Goal: Task Accomplishment & Management: Use online tool/utility

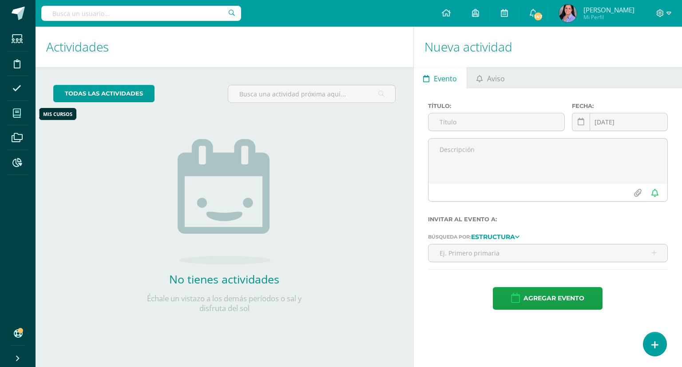
click at [12, 115] on span at bounding box center [17, 113] width 20 height 20
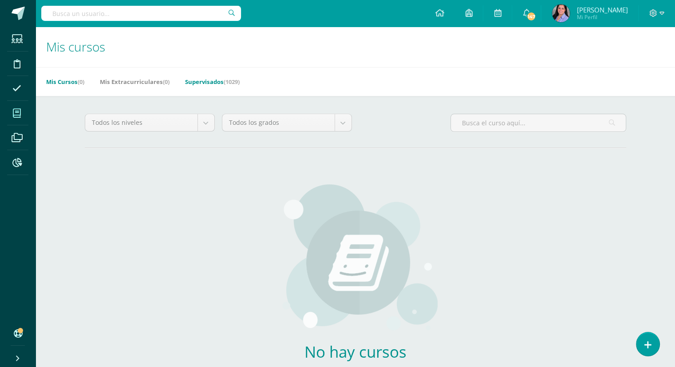
click at [211, 80] on link "Supervisados (1029)" at bounding box center [212, 82] width 55 height 14
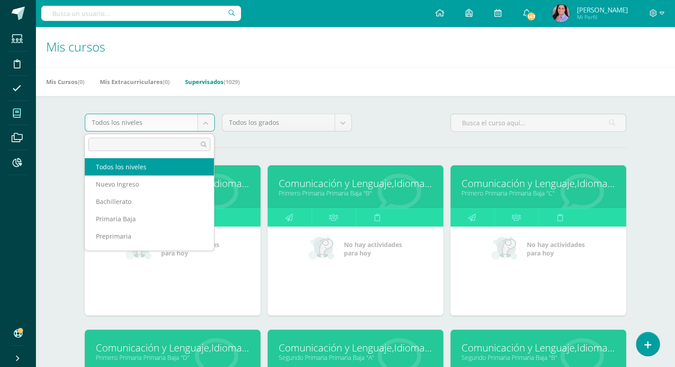
click at [209, 120] on body "Estudiantes Disciplina Asistencia Mis cursos Archivos Reportes Soporte Ayuda Re…" at bounding box center [337, 357] width 675 height 714
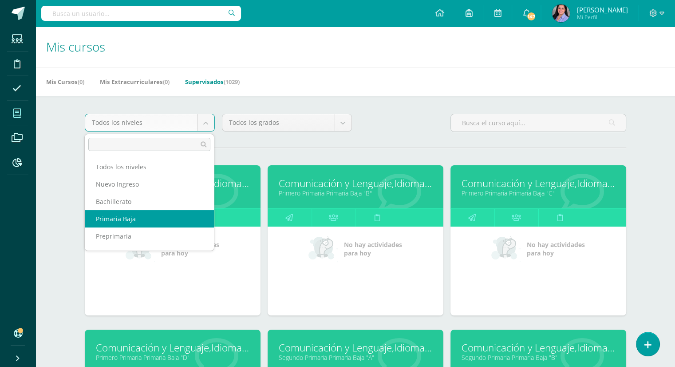
scroll to position [32, 0]
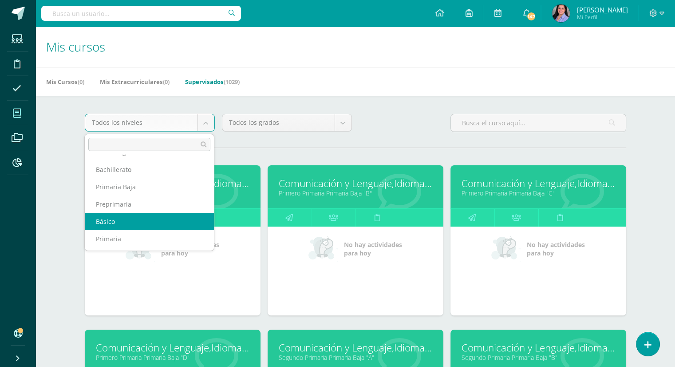
select select "6"
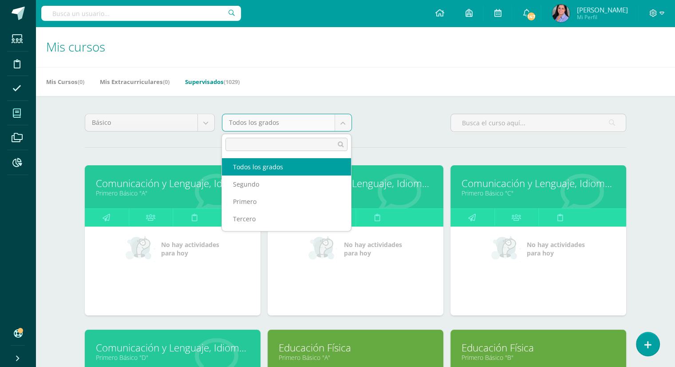
click at [348, 127] on body "Estudiantes Disciplina Asistencia Mis cursos Archivos Reportes Soporte Ayuda Re…" at bounding box center [337, 357] width 675 height 714
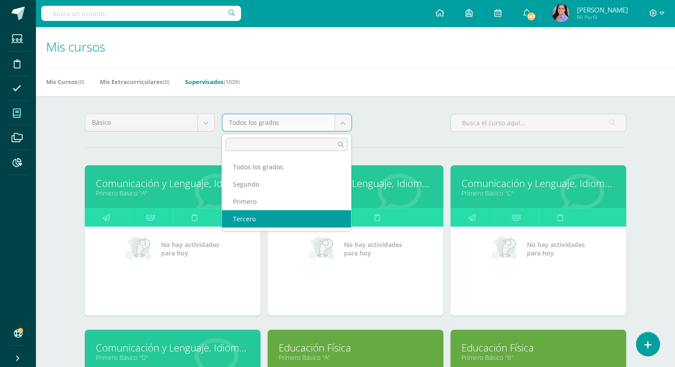
select select "26"
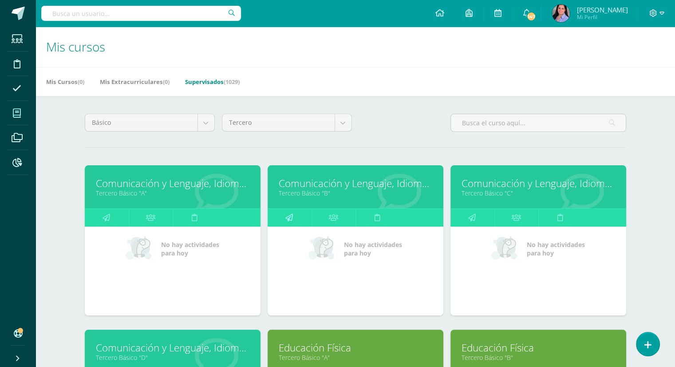
click at [295, 217] on link at bounding box center [290, 218] width 44 height 18
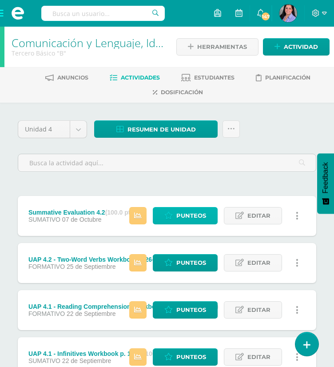
click at [197, 215] on span "Punteos" at bounding box center [191, 215] width 30 height 16
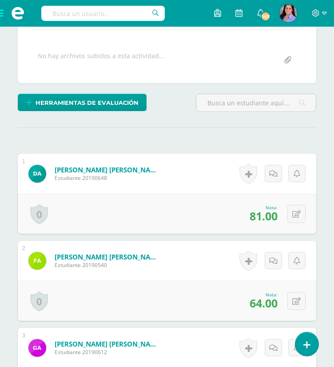
scroll to position [182, 0]
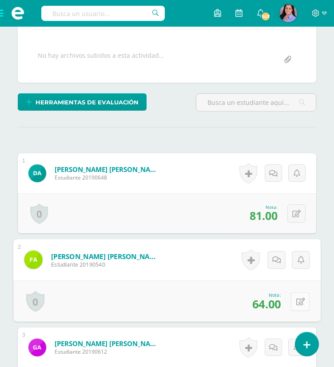
click at [294, 300] on button at bounding box center [300, 301] width 19 height 19
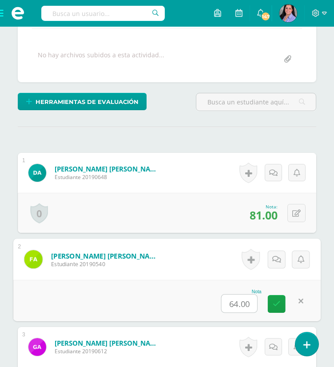
scroll to position [183, 0]
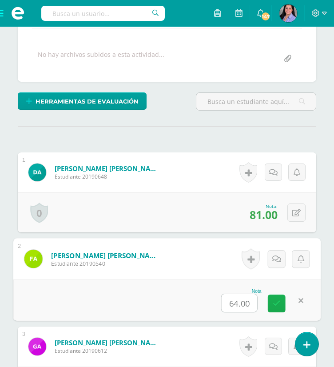
click at [275, 302] on icon at bounding box center [276, 303] width 8 height 8
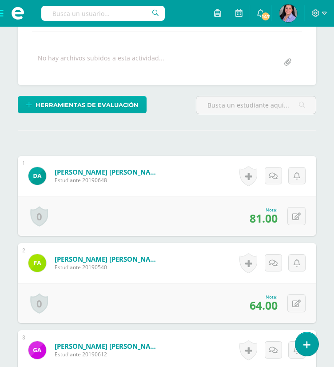
scroll to position [179, 0]
click at [117, 102] on span "Herramientas de evaluación" at bounding box center [86, 105] width 103 height 16
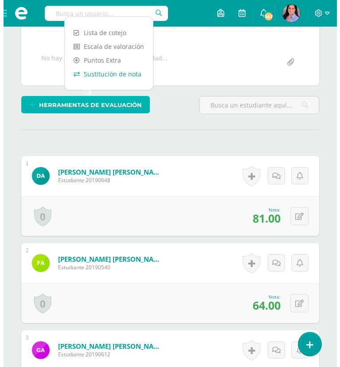
scroll to position [180, 0]
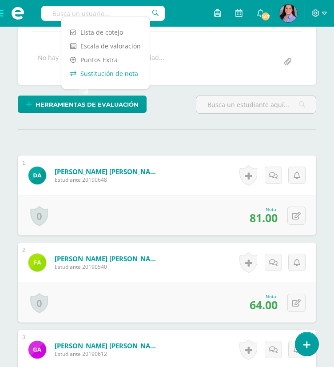
click at [114, 74] on link "Sustitución de nota" at bounding box center [105, 74] width 88 height 14
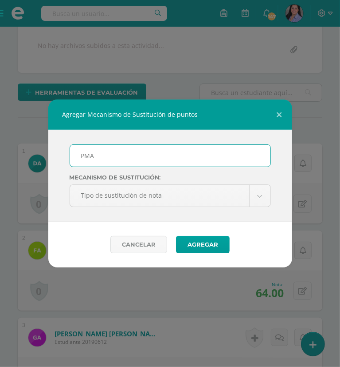
type input "PMA 4.2"
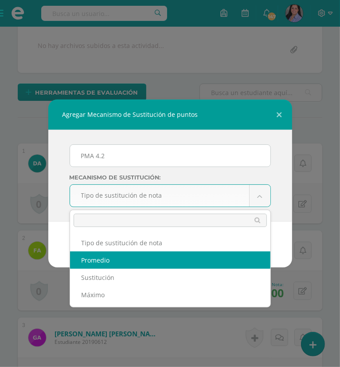
select select "average"
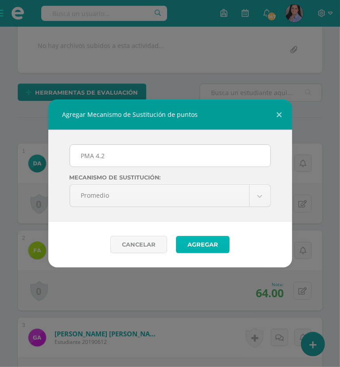
click at [213, 243] on button "Agregar" at bounding box center [203, 244] width 54 height 17
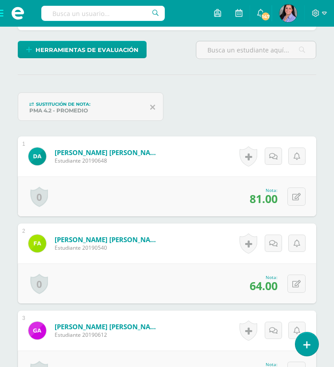
scroll to position [235, 0]
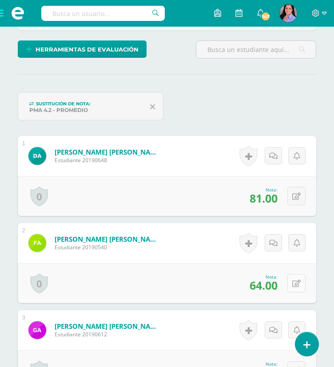
click at [293, 280] on button at bounding box center [296, 283] width 18 height 18
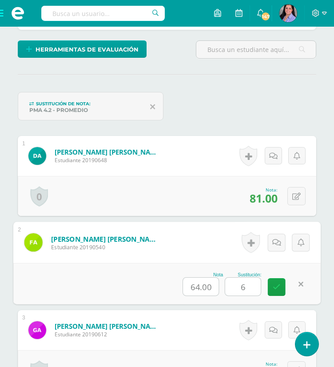
type input "69"
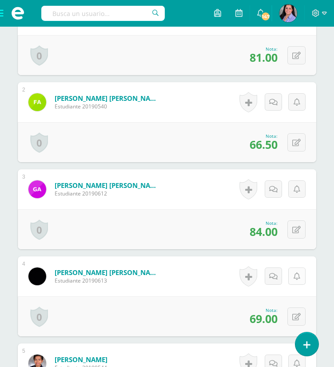
scroll to position [385, 0]
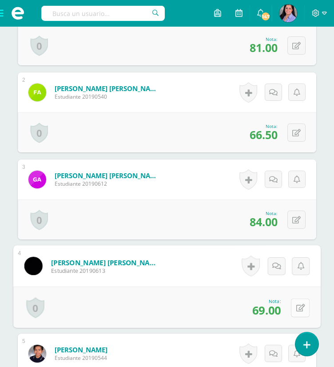
click at [298, 305] on icon at bounding box center [300, 308] width 9 height 8
type input "73"
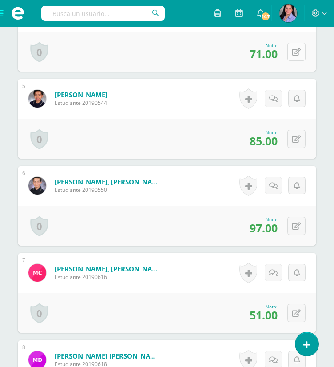
scroll to position [642, 0]
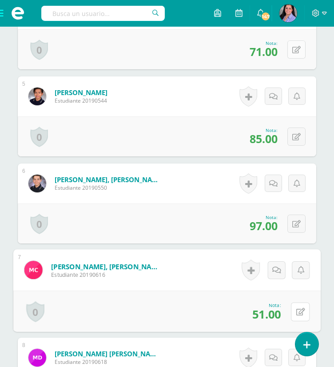
click at [298, 305] on button at bounding box center [300, 311] width 19 height 19
type input "67"
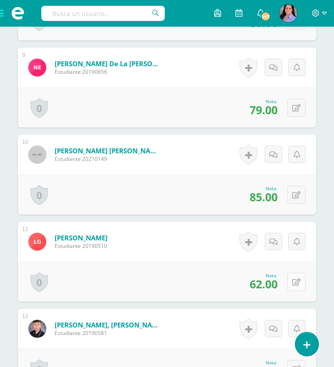
scroll to position [1022, 0]
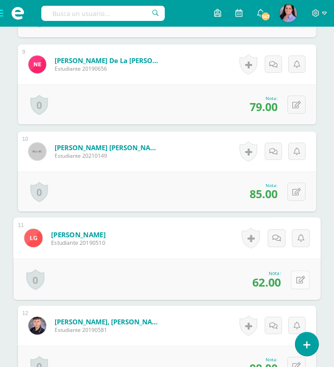
click at [298, 277] on icon at bounding box center [300, 280] width 9 height 8
type input "76"
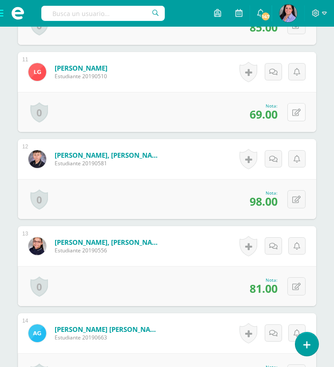
scroll to position [1195, 0]
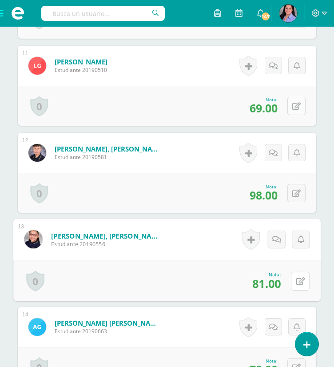
click at [298, 277] on icon at bounding box center [300, 281] width 9 height 8
type input "84"
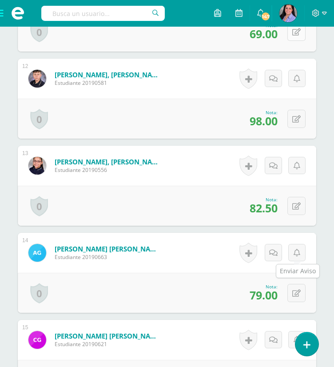
scroll to position [1269, 0]
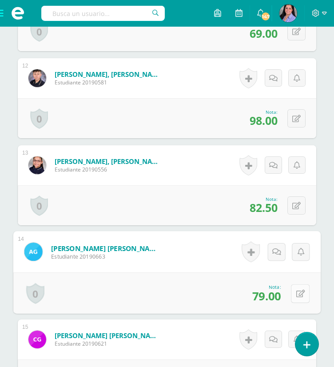
click at [300, 289] on button at bounding box center [300, 293] width 19 height 19
type input "96"
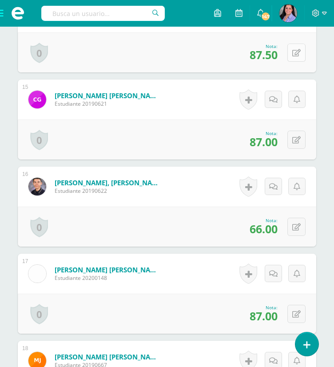
scroll to position [1532, 0]
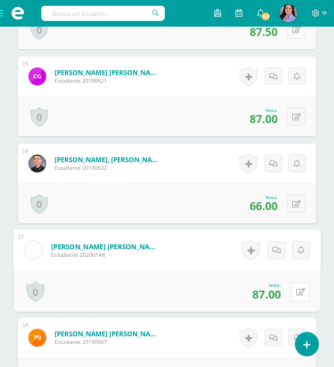
click at [300, 289] on button at bounding box center [300, 291] width 19 height 19
type input "92"
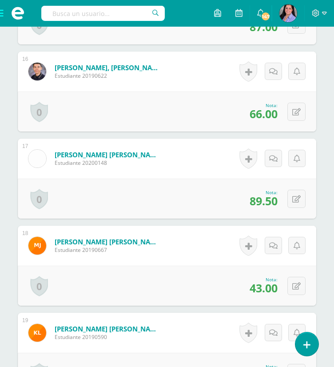
scroll to position [1627, 0]
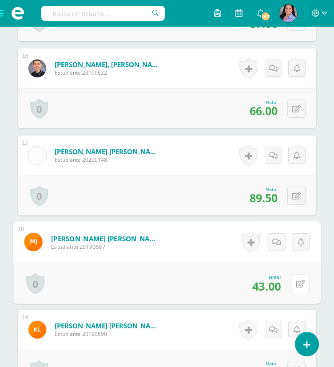
click at [300, 289] on button at bounding box center [300, 283] width 19 height 19
type input "44"
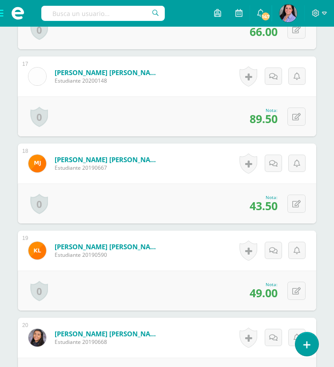
scroll to position [1707, 0]
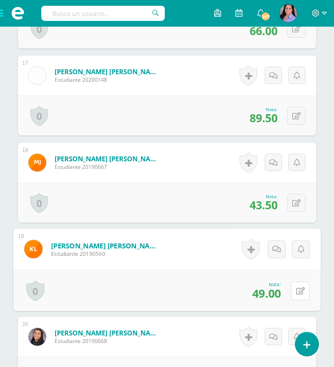
click at [300, 289] on button at bounding box center [300, 290] width 19 height 19
type input "92"
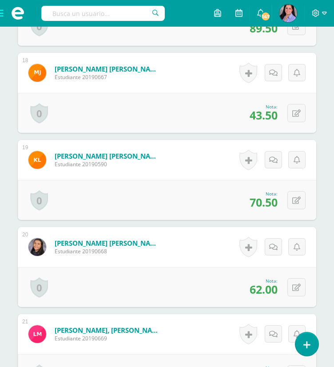
scroll to position [1796, 0]
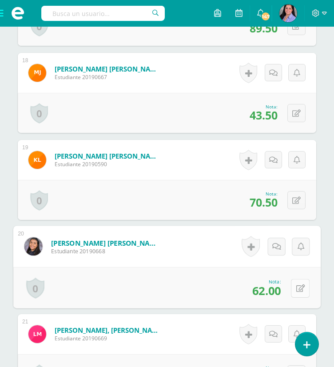
click at [296, 288] on icon at bounding box center [300, 288] width 9 height 8
type input "84"
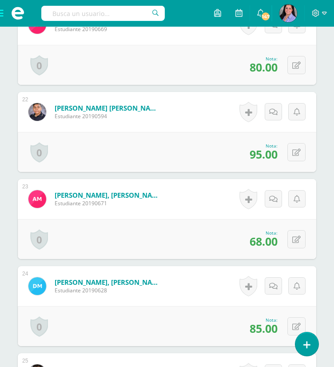
scroll to position [2098, 0]
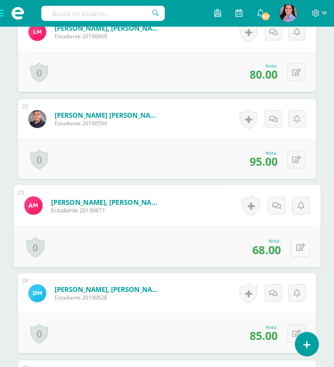
click at [298, 241] on button at bounding box center [300, 246] width 19 height 19
type input "84"
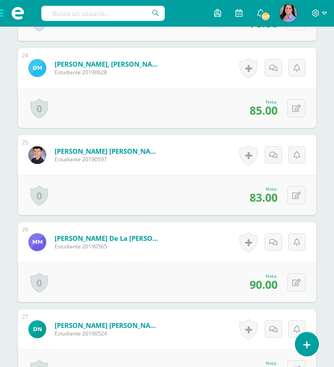
scroll to position [2323, 0]
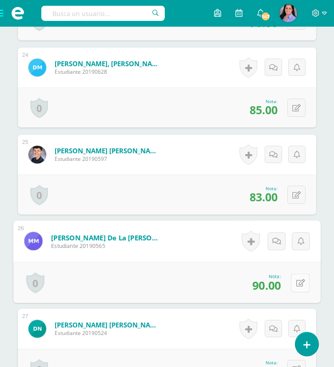
click at [298, 276] on button at bounding box center [300, 282] width 19 height 19
type input "92"
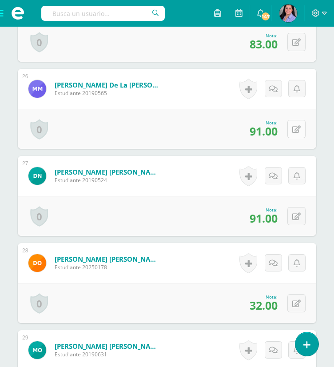
scroll to position [2477, 0]
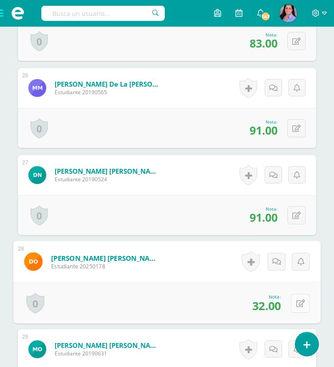
click at [298, 305] on button at bounding box center [300, 302] width 19 height 19
type input "75"
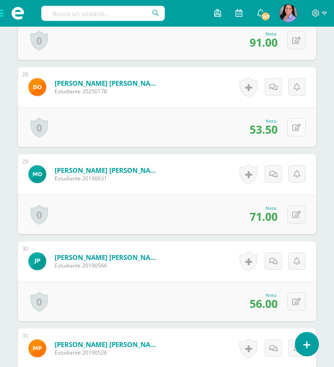
scroll to position [2654, 0]
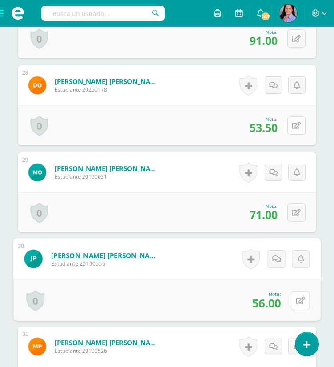
click at [298, 305] on button at bounding box center [300, 300] width 19 height 19
type input "88"
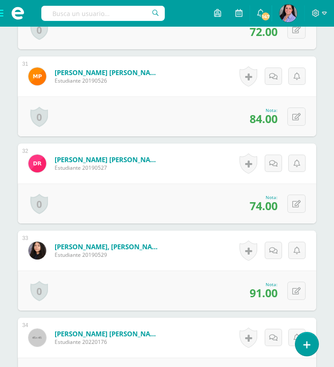
scroll to position [2923, 0]
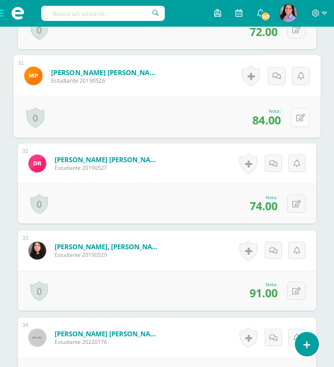
click at [300, 114] on button at bounding box center [300, 117] width 19 height 19
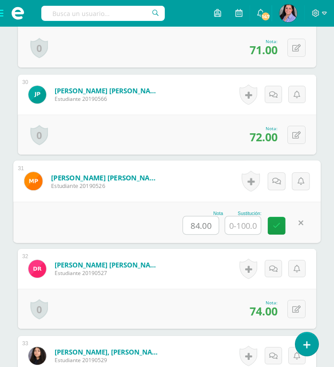
scroll to position [2792, 0]
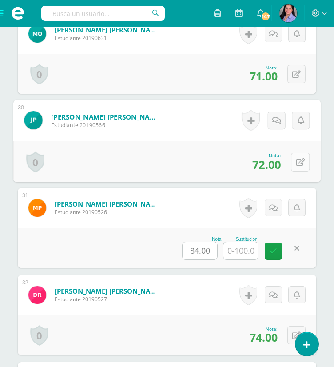
click at [299, 160] on icon at bounding box center [300, 162] width 9 height 8
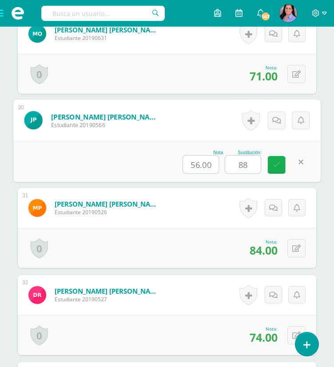
click at [276, 168] on link at bounding box center [277, 165] width 18 height 18
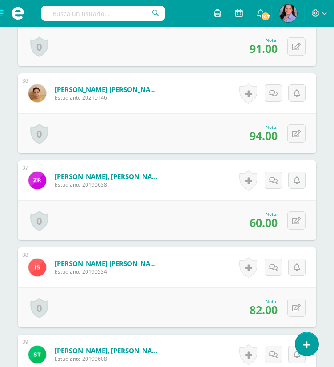
scroll to position [3342, 0]
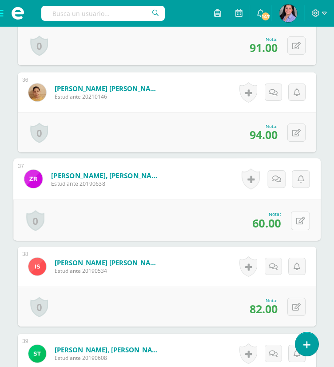
click at [299, 217] on icon at bounding box center [300, 221] width 9 height 8
type input "72"
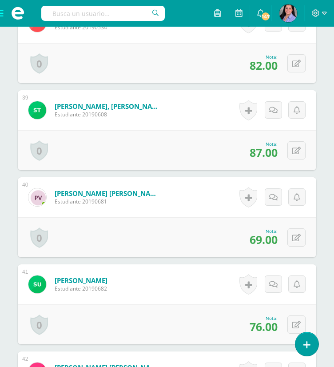
scroll to position [3585, 0]
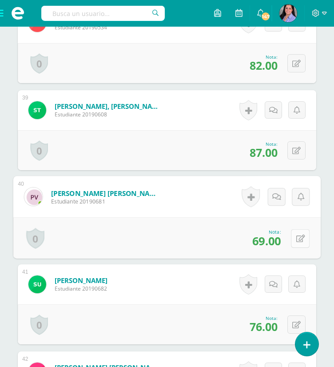
click at [299, 234] on icon at bounding box center [300, 238] width 9 height 8
type input "70"
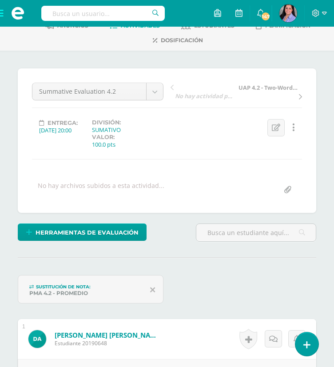
scroll to position [50, 0]
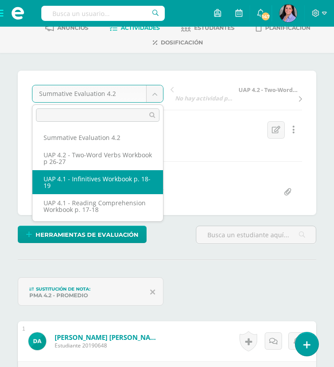
select select "/dashboard/teacher/grade-activity/226769/"
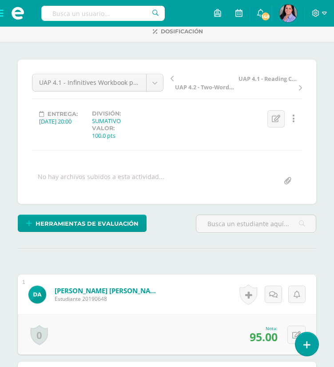
scroll to position [61, 0]
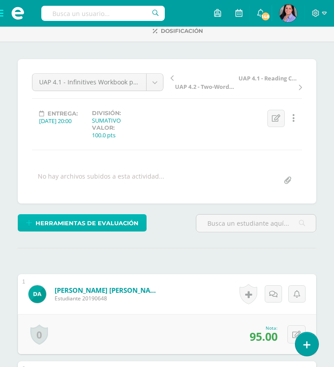
click at [112, 217] on span "Herramientas de evaluación" at bounding box center [86, 223] width 103 height 16
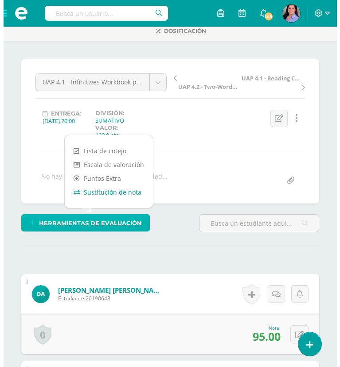
scroll to position [62, 0]
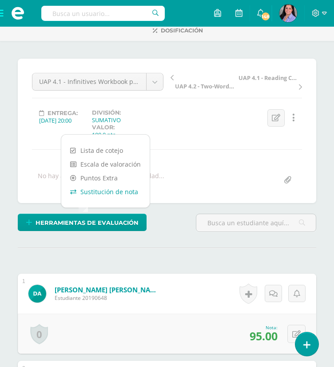
click at [112, 191] on link "Sustitución de nota" at bounding box center [105, 192] width 88 height 14
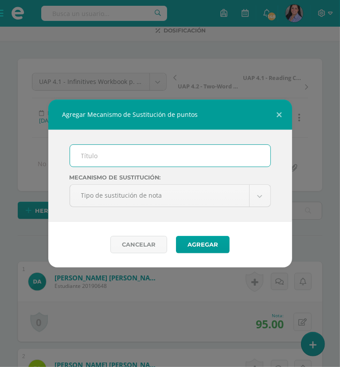
scroll to position [62, 0]
type input "PMA 4.1"
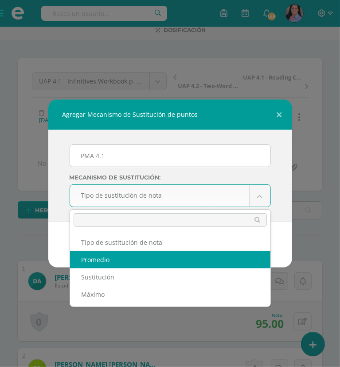
select select "average"
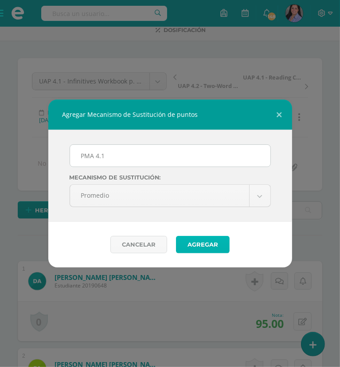
click at [206, 244] on button "Agregar" at bounding box center [203, 244] width 54 height 17
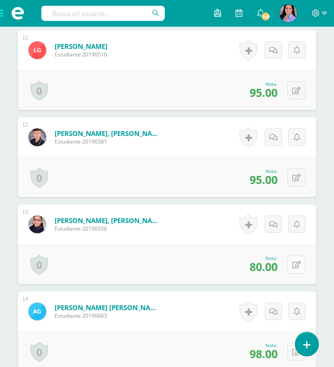
scroll to position [1211, 0]
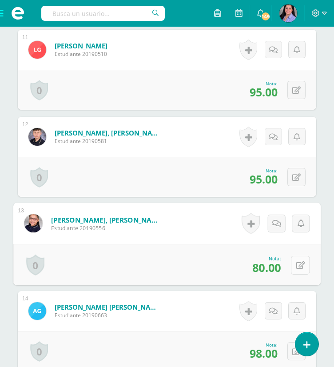
click at [303, 264] on button at bounding box center [300, 264] width 19 height 19
type input "82"
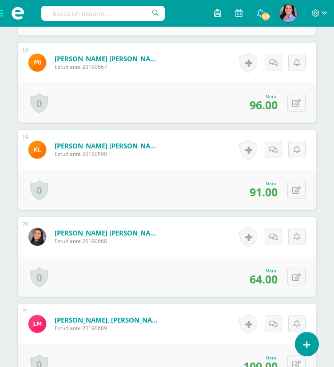
scroll to position [1812, 0]
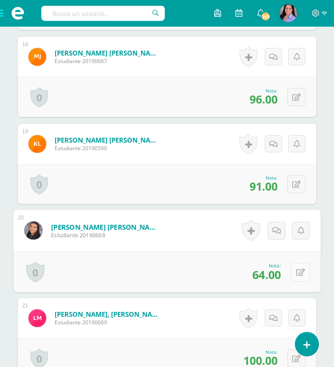
click at [301, 267] on button at bounding box center [300, 271] width 19 height 19
type input "82"
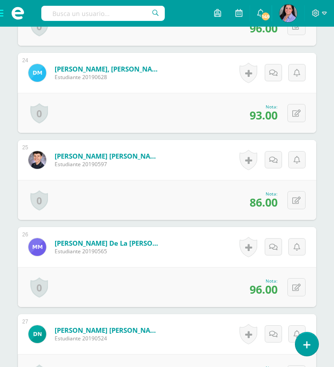
scroll to position [2324, 0]
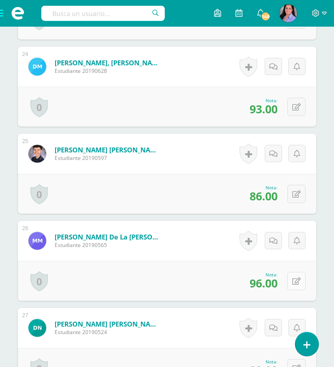
click at [299, 277] on icon at bounding box center [296, 281] width 8 height 8
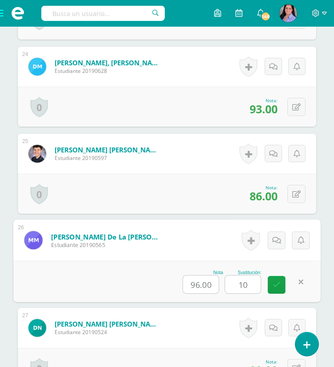
type input "100"
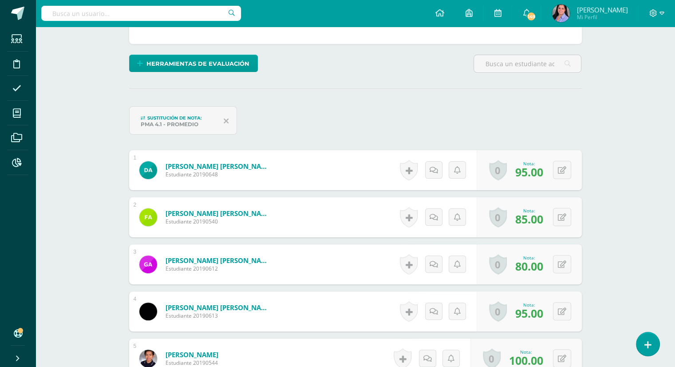
scroll to position [0, 0]
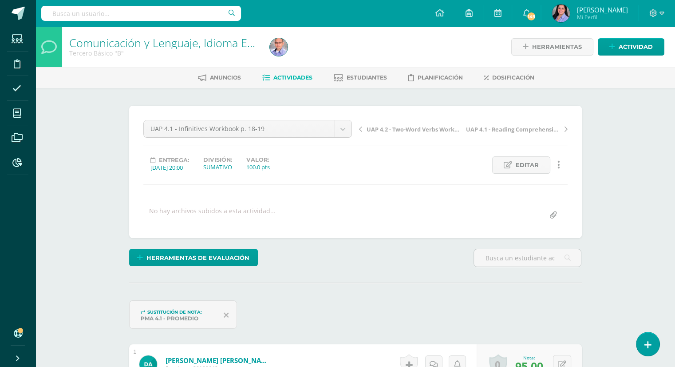
click at [277, 76] on span "Actividades" at bounding box center [292, 77] width 39 height 7
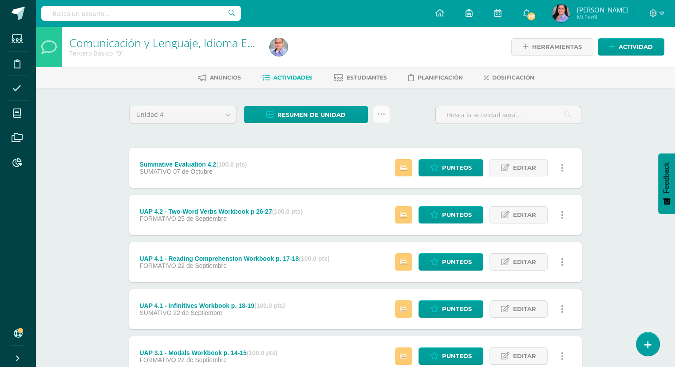
click at [382, 118] on link at bounding box center [381, 114] width 17 height 17
click at [347, 96] on div "Unidad 4 Unidad 1 Unidad 2 Unidad 3 Unidad 4 Resumen de unidad Descargar como H…" at bounding box center [355, 261] width 488 height 347
click at [340, 110] on span "Resumen de unidad" at bounding box center [311, 114] width 68 height 16
click at [326, 56] on link "Descargar como HTML" at bounding box center [306, 57] width 95 height 14
